Goal: Task Accomplishment & Management: Use online tool/utility

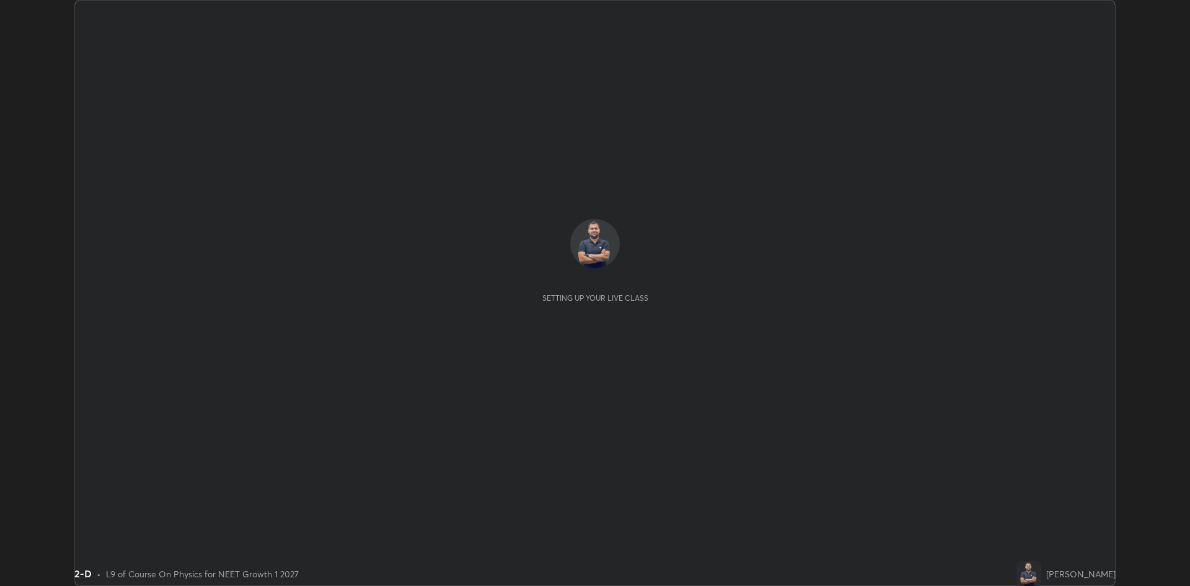
scroll to position [586, 1190]
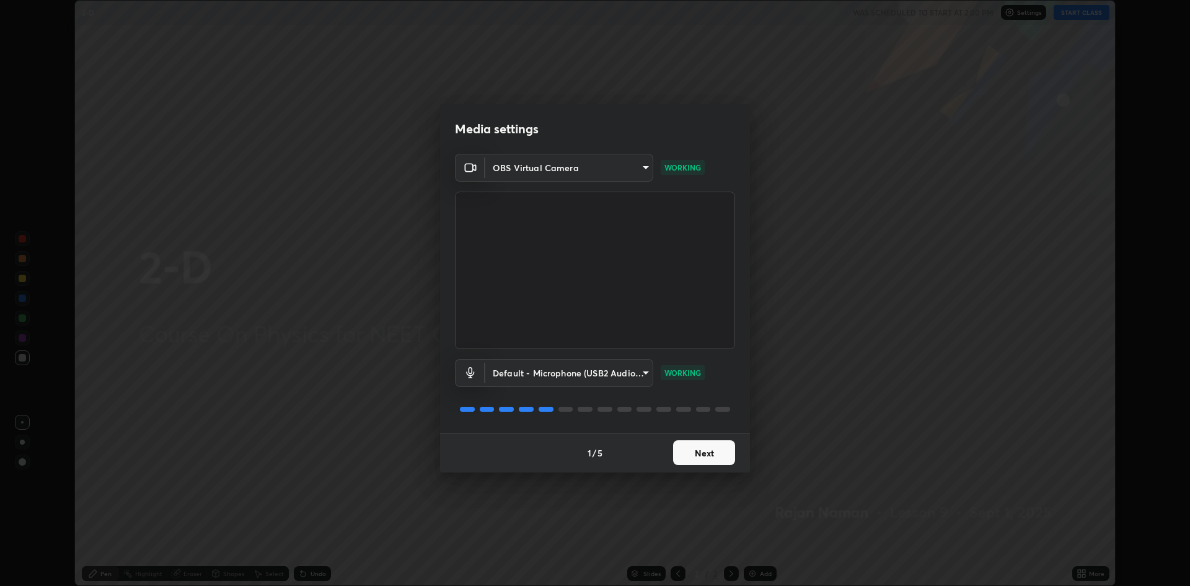
click at [705, 454] on button "Next" at bounding box center [704, 452] width 62 height 25
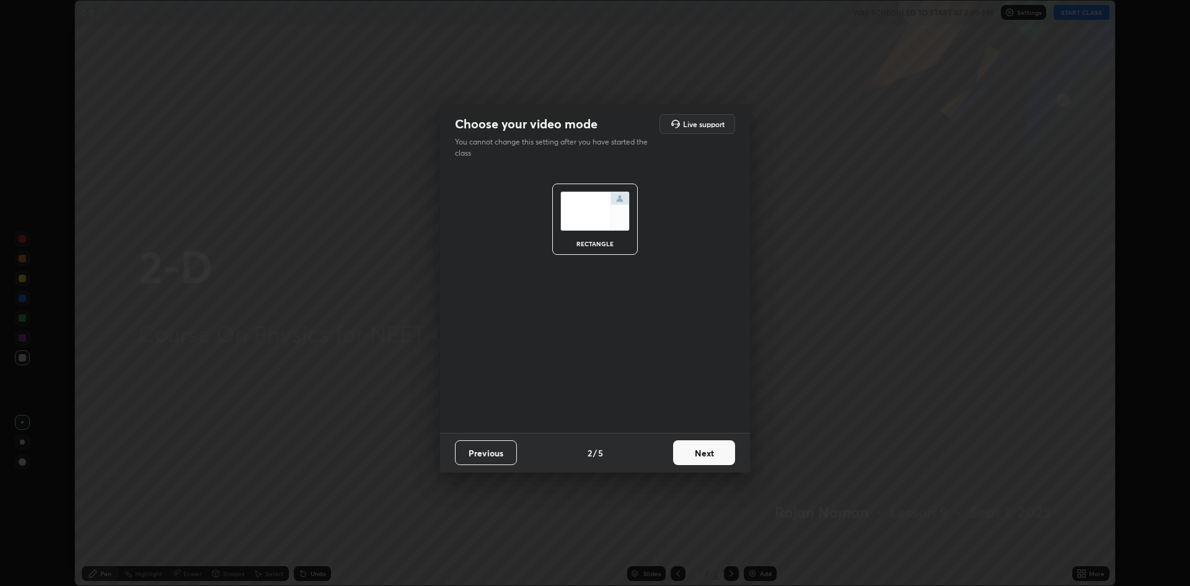
click at [701, 456] on button "Next" at bounding box center [704, 452] width 62 height 25
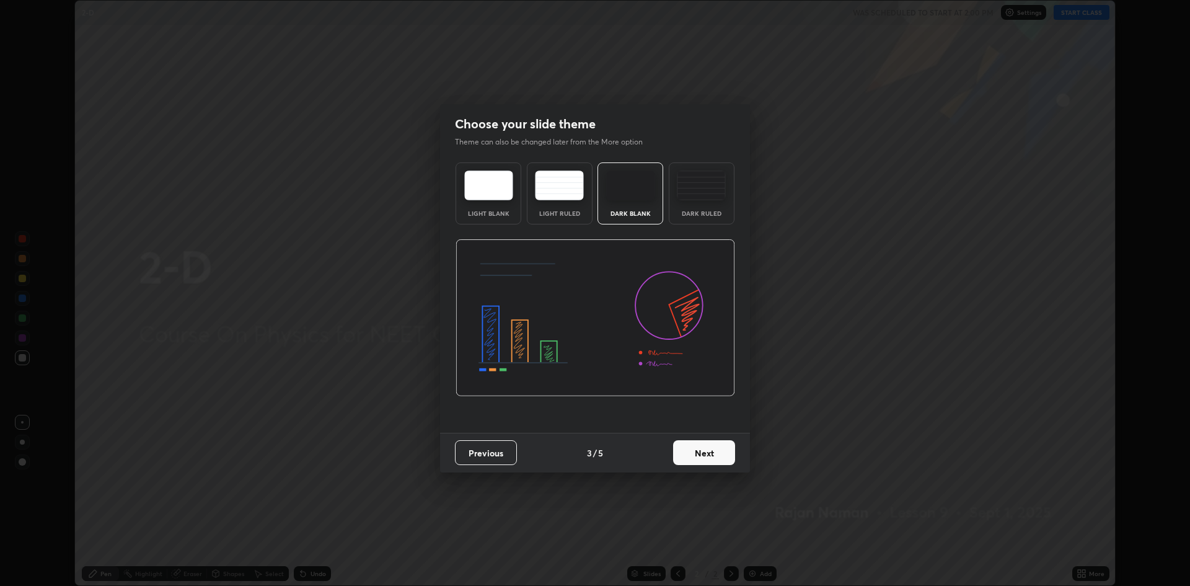
click at [704, 456] on button "Next" at bounding box center [704, 452] width 62 height 25
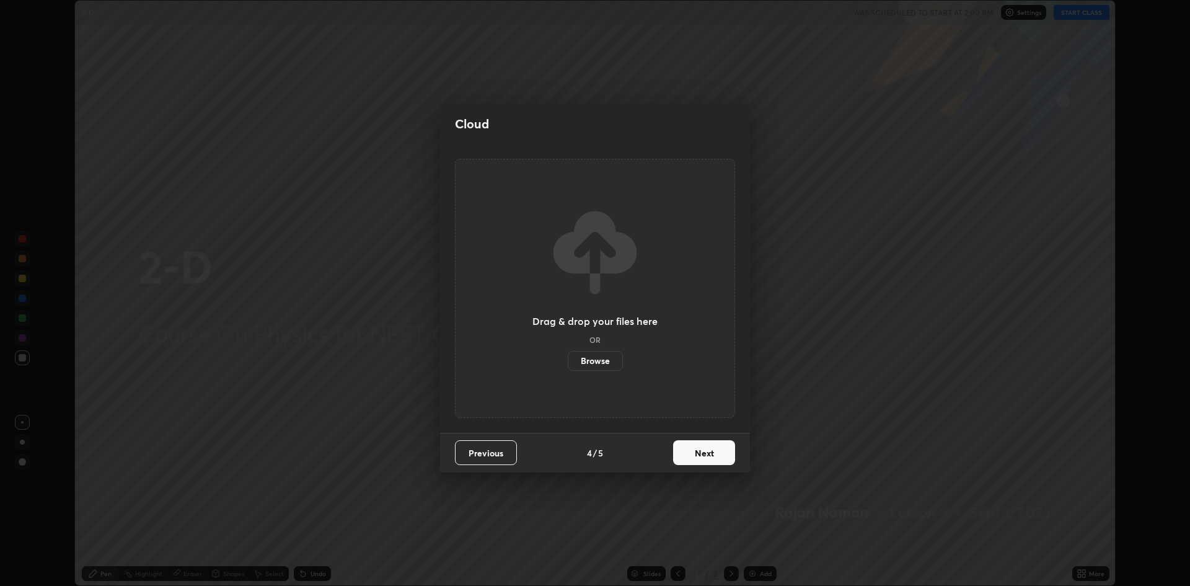
click at [708, 455] on button "Next" at bounding box center [704, 452] width 62 height 25
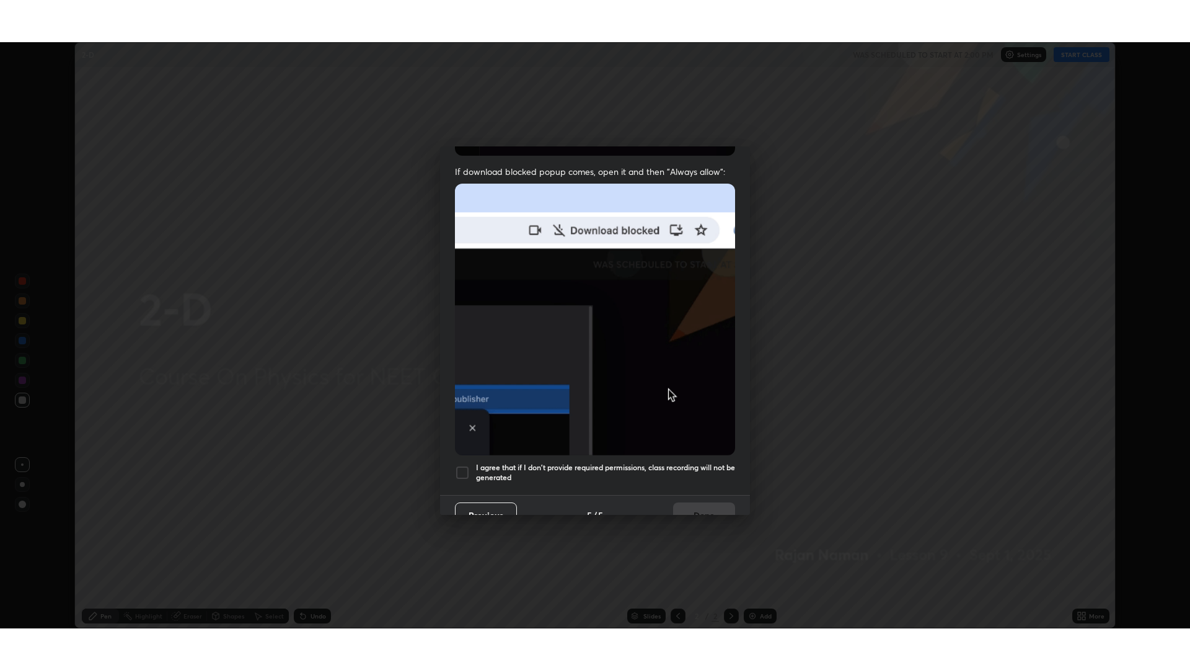
scroll to position [252, 0]
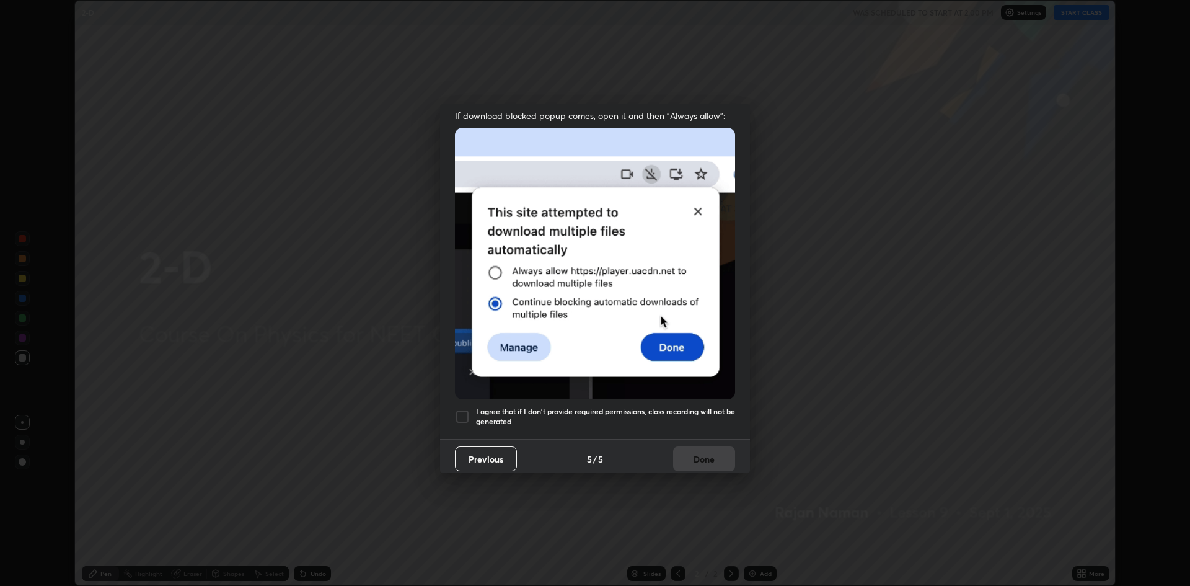
click at [459, 409] on div at bounding box center [462, 416] width 15 height 15
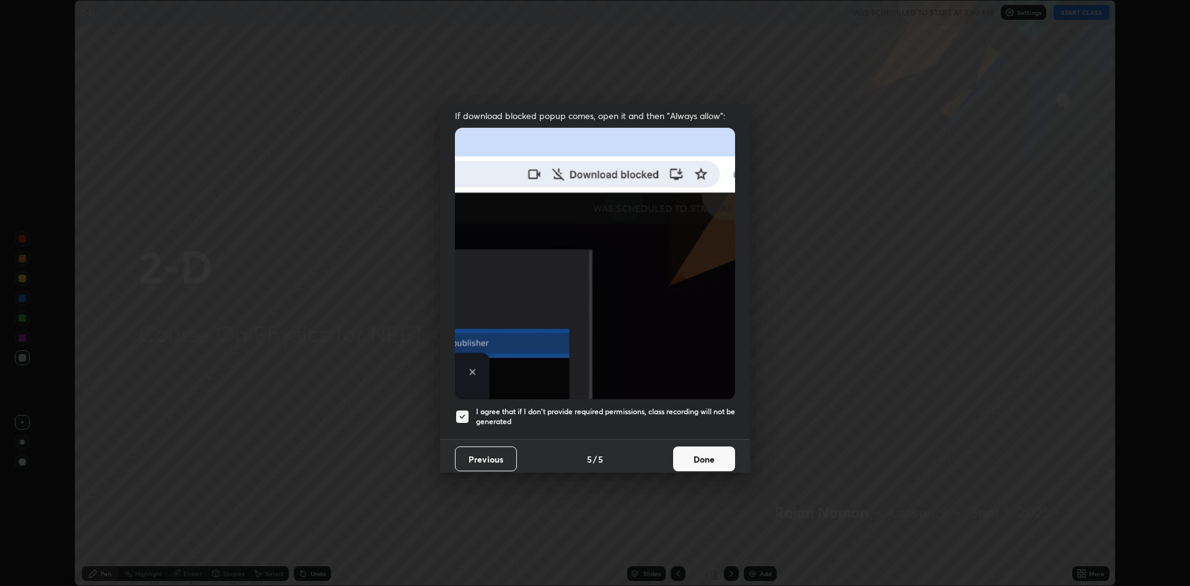
click at [688, 458] on button "Done" at bounding box center [704, 458] width 62 height 25
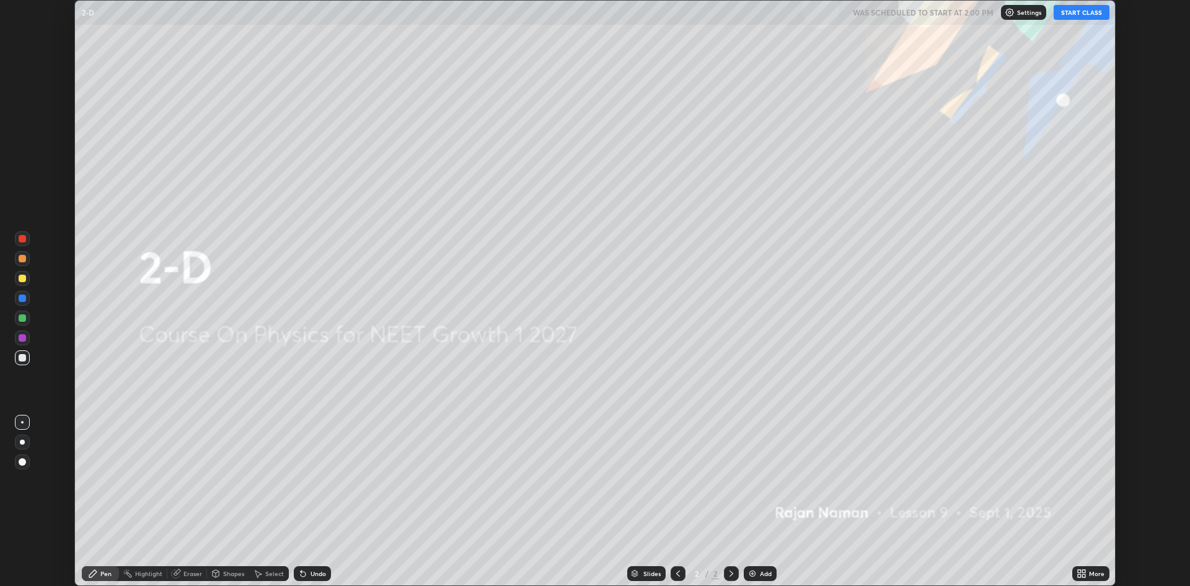
click at [1086, 13] on button "START CLASS" at bounding box center [1082, 12] width 56 height 15
click at [1087, 572] on div "More" at bounding box center [1090, 573] width 37 height 15
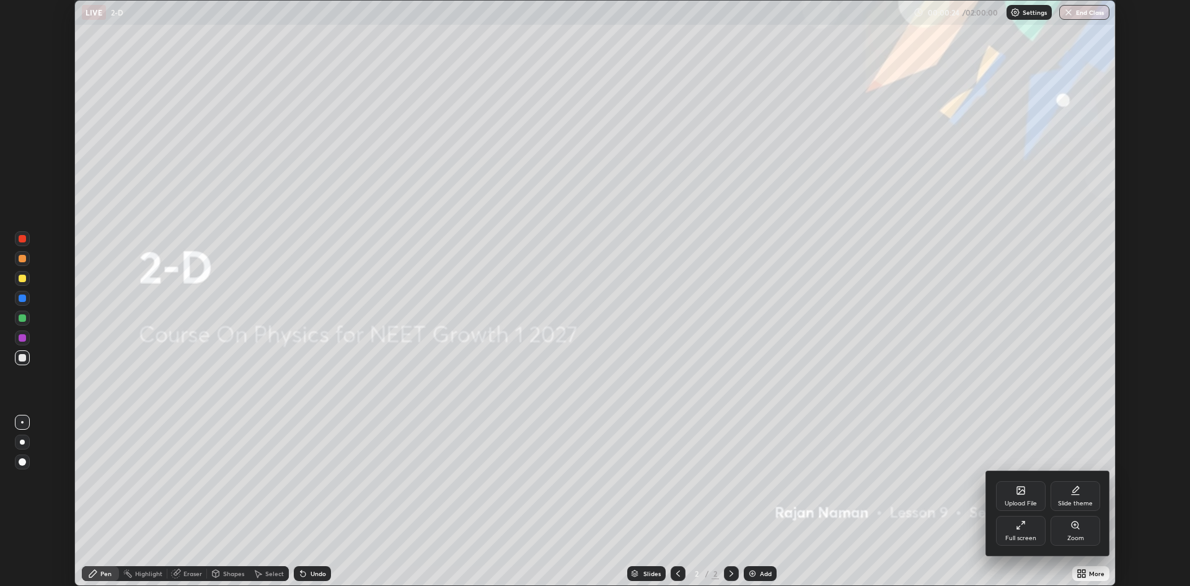
click at [1022, 532] on div "Full screen" at bounding box center [1021, 531] width 50 height 30
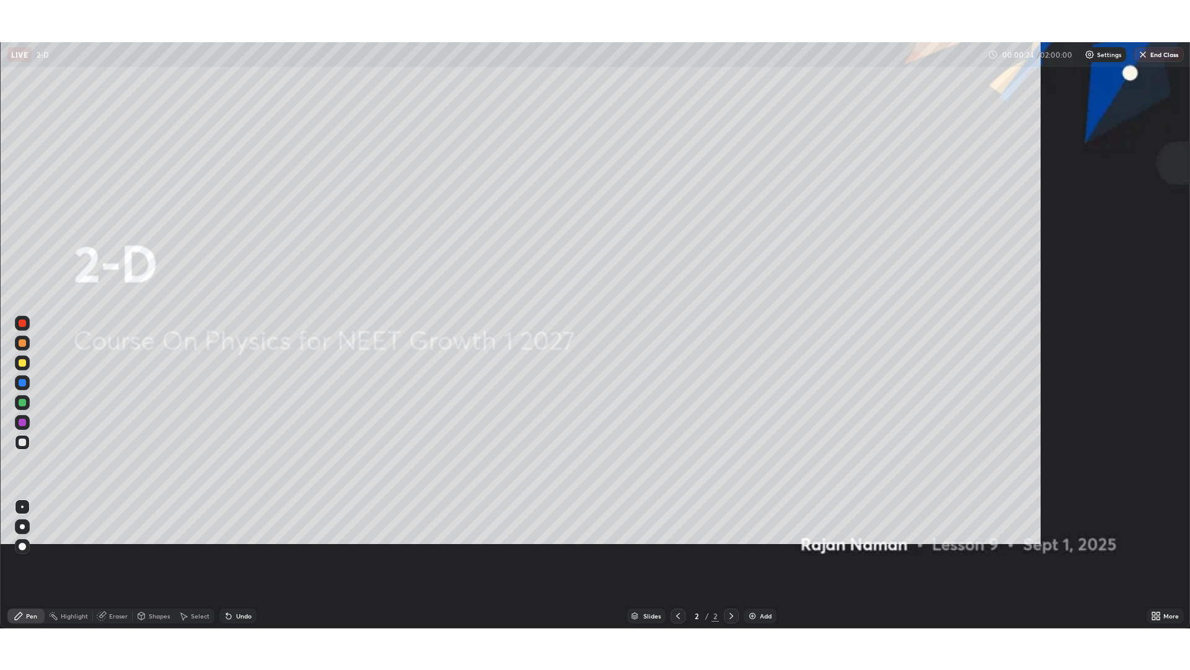
scroll to position [670, 1190]
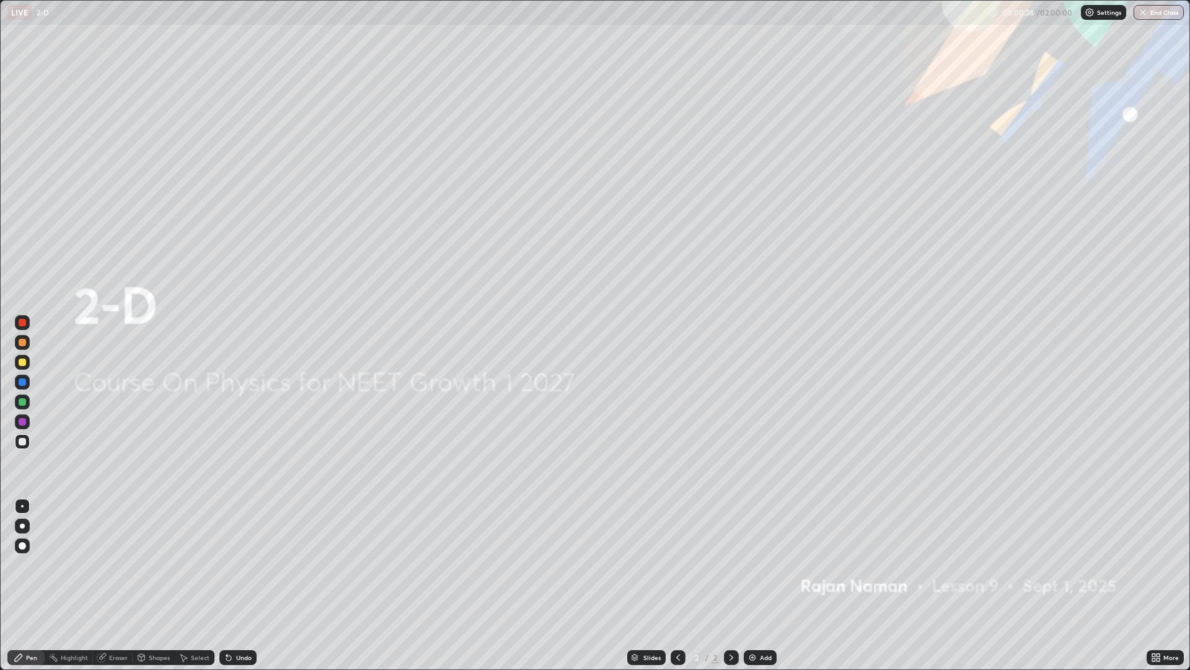
click at [26, 518] on div at bounding box center [22, 525] width 15 height 15
click at [757, 585] on div "Add" at bounding box center [760, 657] width 33 height 15
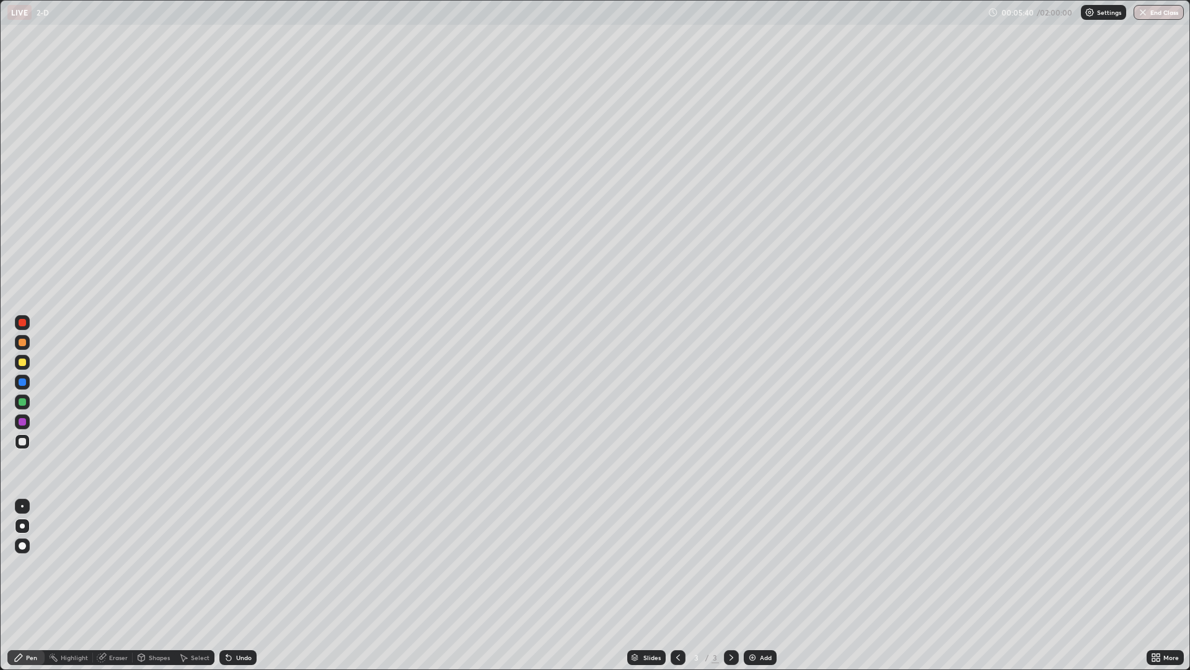
click at [19, 363] on div at bounding box center [22, 361] width 7 height 7
click at [25, 419] on div at bounding box center [22, 421] width 7 height 7
click at [762, 585] on div "Add" at bounding box center [766, 657] width 12 height 6
click at [17, 440] on div at bounding box center [22, 441] width 15 height 15
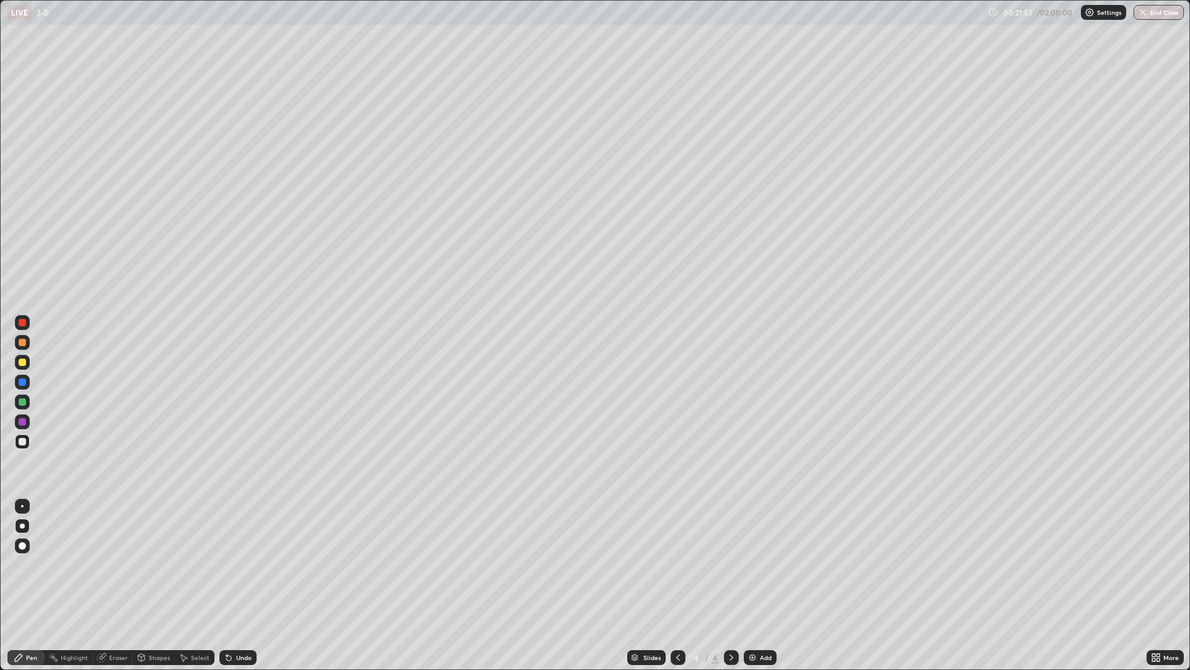
click at [19, 363] on div at bounding box center [22, 361] width 7 height 7
click at [20, 442] on div at bounding box center [22, 441] width 7 height 7
click at [109, 585] on div "Eraser" at bounding box center [118, 657] width 19 height 6
click at [20, 585] on icon at bounding box center [19, 657] width 10 height 10
click at [20, 361] on div at bounding box center [22, 361] width 7 height 7
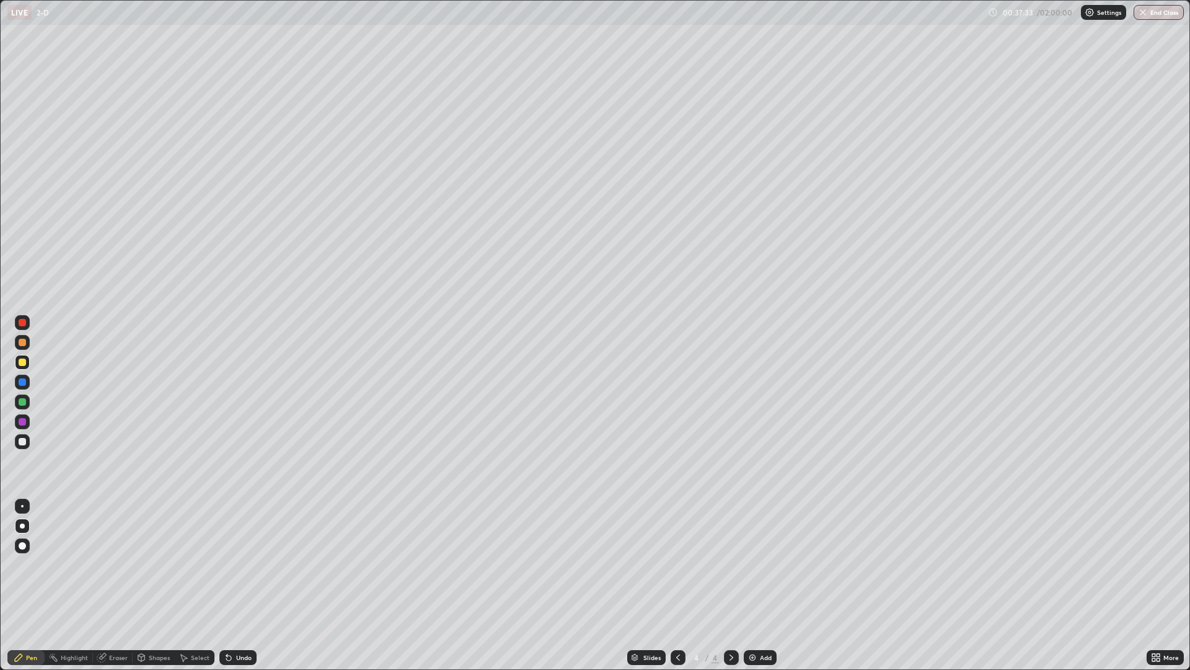
click at [759, 585] on div "Add" at bounding box center [760, 657] width 33 height 15
click at [23, 440] on div at bounding box center [22, 441] width 7 height 7
click at [110, 585] on div "Eraser" at bounding box center [118, 657] width 19 height 6
click at [32, 585] on div "Pen" at bounding box center [31, 657] width 11 height 6
click at [23, 362] on div at bounding box center [22, 361] width 7 height 7
